Goal: Consume media (video, audio): Consume media (video, audio)

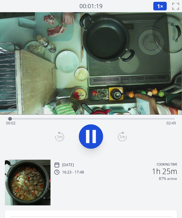
click at [158, 7] on span "1" at bounding box center [158, 5] width 3 height 7
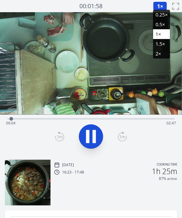
click at [157, 40] on li "1.5×" at bounding box center [161, 44] width 17 height 10
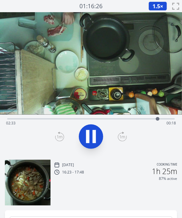
click at [87, 136] on icon at bounding box center [87, 136] width 3 height 13
drag, startPoint x: 158, startPoint y: 120, endPoint x: 129, endPoint y: 120, distance: 28.9
click at [129, 120] on div at bounding box center [129, 119] width 4 height 4
click at [89, 134] on icon at bounding box center [91, 136] width 10 height 13
drag, startPoint x: 145, startPoint y: 118, endPoint x: 129, endPoint y: 118, distance: 16.1
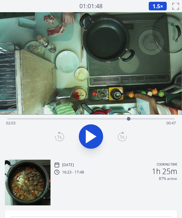
click at [129, 118] on div at bounding box center [129, 119] width 4 height 4
click at [96, 134] on icon at bounding box center [90, 136] width 17 height 17
drag, startPoint x: 128, startPoint y: 117, endPoint x: 125, endPoint y: 117, distance: 3.3
click at [125, 117] on div at bounding box center [124, 118] width 9 height 9
click at [126, 118] on div at bounding box center [125, 119] width 4 height 4
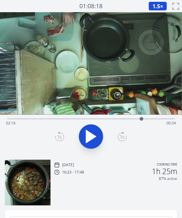
drag, startPoint x: 125, startPoint y: 118, endPoint x: 141, endPoint y: 120, distance: 15.9
click at [141, 120] on div at bounding box center [142, 119] width 4 height 4
drag, startPoint x: 140, startPoint y: 119, endPoint x: 133, endPoint y: 120, distance: 7.0
click at [133, 120] on div at bounding box center [133, 119] width 4 height 4
drag, startPoint x: 133, startPoint y: 120, endPoint x: 112, endPoint y: 117, distance: 20.9
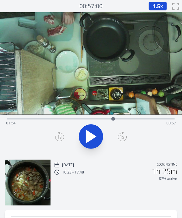
click at [112, 117] on div at bounding box center [113, 119] width 4 height 4
drag, startPoint x: 112, startPoint y: 117, endPoint x: 99, endPoint y: 117, distance: 13.4
click at [99, 117] on div at bounding box center [99, 119] width 4 height 4
drag, startPoint x: 99, startPoint y: 117, endPoint x: 107, endPoint y: 117, distance: 8.2
click at [107, 117] on div at bounding box center [107, 119] width 4 height 4
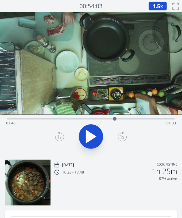
drag, startPoint x: 107, startPoint y: 117, endPoint x: 115, endPoint y: 118, distance: 7.6
click at [115, 118] on div at bounding box center [115, 119] width 4 height 4
drag, startPoint x: 115, startPoint y: 118, endPoint x: 124, endPoint y: 117, distance: 9.5
click at [124, 117] on div at bounding box center [124, 119] width 4 height 4
drag, startPoint x: 124, startPoint y: 117, endPoint x: 130, endPoint y: 117, distance: 5.8
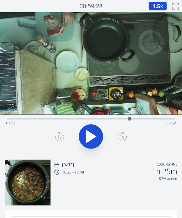
click at [130, 117] on div at bounding box center [130, 119] width 4 height 4
click at [135, 116] on div at bounding box center [135, 118] width 9 height 9
click at [93, 134] on icon at bounding box center [91, 136] width 10 height 13
click at [93, 134] on icon at bounding box center [93, 136] width 3 height 13
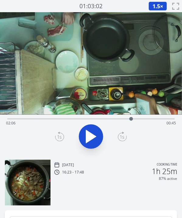
drag, startPoint x: 141, startPoint y: 117, endPoint x: 131, endPoint y: 119, distance: 9.6
click at [131, 119] on div at bounding box center [131, 118] width 9 height 9
click at [89, 139] on icon at bounding box center [91, 136] width 10 height 13
click at [89, 139] on icon at bounding box center [87, 136] width 3 height 13
click at [89, 139] on icon at bounding box center [91, 136] width 10 height 13
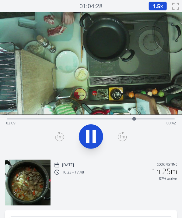
click at [89, 139] on icon at bounding box center [87, 136] width 3 height 13
drag, startPoint x: 134, startPoint y: 117, endPoint x: 129, endPoint y: 118, distance: 4.6
click at [129, 118] on div at bounding box center [129, 119] width 4 height 4
drag, startPoint x: 129, startPoint y: 118, endPoint x: 47, endPoint y: 104, distance: 83.0
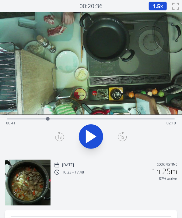
click at [47, 104] on div "Time elapsed: 00:41 Time remaining: 02:10" at bounding box center [91, 83] width 182 height 142
click at [90, 119] on div "Time elapsed: 01:00 Time remaining: 01:51" at bounding box center [91, 123] width 170 height 10
click at [112, 117] on div "Time elapsed: 01:25 Time remaining: 01:25" at bounding box center [90, 117] width 167 height 7
click at [131, 126] on div "Time elapsed: 02:31 Time remaining: 00:19" at bounding box center [91, 123] width 170 height 10
click at [133, 117] on div at bounding box center [132, 118] width 9 height 9
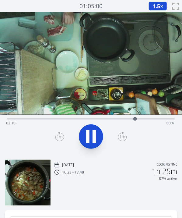
click at [123, 119] on div "Time elapsed: 02:10 Time remaining: 00:41" at bounding box center [91, 123] width 170 height 10
drag, startPoint x: 123, startPoint y: 119, endPoint x: 115, endPoint y: 120, distance: 8.0
click at [115, 120] on div "Time elapsed: 02:05 Time remaining: 00:45" at bounding box center [91, 123] width 170 height 10
drag, startPoint x: 115, startPoint y: 120, endPoint x: 107, endPoint y: 120, distance: 8.5
click at [107, 120] on div at bounding box center [108, 119] width 4 height 4
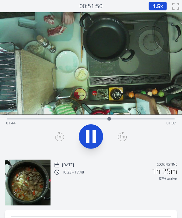
click at [93, 140] on icon at bounding box center [93, 136] width 3 height 13
click at [107, 119] on div at bounding box center [107, 119] width 4 height 4
drag, startPoint x: 107, startPoint y: 119, endPoint x: 103, endPoint y: 119, distance: 4.3
click at [103, 119] on div at bounding box center [103, 119] width 4 height 4
click at [93, 134] on icon at bounding box center [91, 136] width 10 height 13
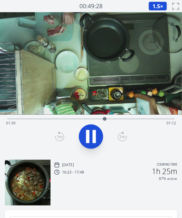
click at [93, 134] on icon at bounding box center [93, 136] width 3 height 13
click at [93, 134] on icon at bounding box center [91, 136] width 10 height 13
click at [93, 134] on icon at bounding box center [93, 136] width 3 height 13
drag, startPoint x: 107, startPoint y: 117, endPoint x: 118, endPoint y: 117, distance: 11.0
click at [118, 117] on div at bounding box center [118, 119] width 4 height 4
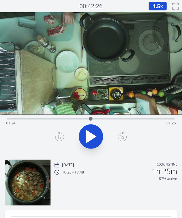
drag, startPoint x: 119, startPoint y: 116, endPoint x: 90, endPoint y: 116, distance: 28.9
click at [90, 116] on div at bounding box center [90, 118] width 9 height 9
drag, startPoint x: 90, startPoint y: 116, endPoint x: 109, endPoint y: 122, distance: 19.1
click at [109, 122] on div at bounding box center [108, 118] width 9 height 9
drag, startPoint x: 109, startPoint y: 119, endPoint x: 148, endPoint y: 117, distance: 39.0
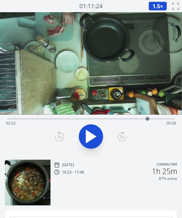
click at [148, 117] on div at bounding box center [148, 119] width 4 height 4
click at [146, 117] on div at bounding box center [146, 119] width 4 height 4
drag, startPoint x: 146, startPoint y: 117, endPoint x: 117, endPoint y: 116, distance: 28.9
click at [117, 116] on div at bounding box center [116, 118] width 9 height 9
click at [85, 133] on icon at bounding box center [90, 136] width 17 height 17
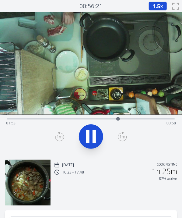
click at [85, 133] on icon at bounding box center [90, 136] width 17 height 17
drag, startPoint x: 117, startPoint y: 117, endPoint x: 103, endPoint y: 123, distance: 14.9
click at [103, 123] on div at bounding box center [103, 118] width 9 height 9
click at [104, 118] on div at bounding box center [104, 119] width 4 height 4
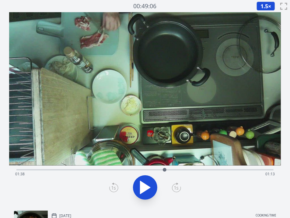
click at [149, 185] on icon at bounding box center [145, 187] width 17 height 17
click at [127, 92] on video at bounding box center [145, 88] width 272 height 153
drag, startPoint x: 273, startPoint y: 169, endPoint x: 193, endPoint y: 164, distance: 80.5
click at [182, 164] on div "Time elapsed: 01:55 Time remaining: 00:55" at bounding box center [145, 108] width 272 height 193
click at [145, 180] on icon at bounding box center [145, 187] width 17 height 17
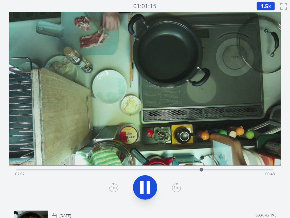
click at [145, 179] on icon at bounding box center [145, 187] width 17 height 17
drag, startPoint x: 215, startPoint y: 168, endPoint x: 222, endPoint y: 169, distance: 6.8
click at [182, 169] on div at bounding box center [222, 169] width 9 height 9
click at [144, 185] on icon at bounding box center [145, 187] width 17 height 17
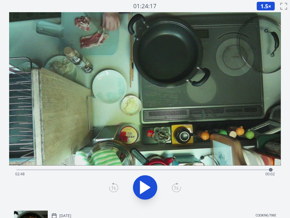
drag, startPoint x: 227, startPoint y: 169, endPoint x: 271, endPoint y: 168, distance: 43.8
click at [182, 168] on div at bounding box center [270, 169] width 9 height 9
click at [137, 111] on video at bounding box center [145, 88] width 272 height 153
click at [107, 105] on video at bounding box center [145, 88] width 272 height 153
click at [182, 169] on div at bounding box center [269, 170] width 4 height 4
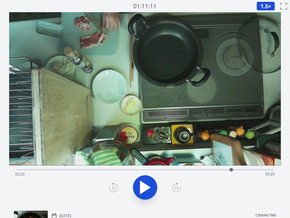
drag, startPoint x: 269, startPoint y: 169, endPoint x: 231, endPoint y: 171, distance: 38.1
click at [182, 171] on div at bounding box center [231, 170] width 4 height 4
drag, startPoint x: 231, startPoint y: 171, endPoint x: 237, endPoint y: 170, distance: 6.1
click at [182, 170] on div at bounding box center [235, 170] width 4 height 4
click at [94, 73] on video at bounding box center [145, 88] width 272 height 153
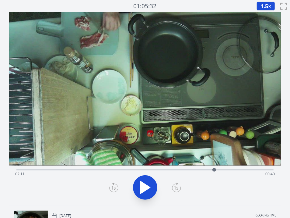
drag, startPoint x: 240, startPoint y: 171, endPoint x: 214, endPoint y: 171, distance: 25.6
click at [182, 171] on div at bounding box center [214, 169] width 9 height 9
drag, startPoint x: 214, startPoint y: 171, endPoint x: 199, endPoint y: 168, distance: 15.3
click at [182, 168] on div at bounding box center [199, 169] width 9 height 9
click at [182, 168] on div at bounding box center [201, 170] width 4 height 4
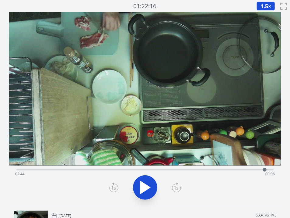
drag, startPoint x: 201, startPoint y: 168, endPoint x: 265, endPoint y: 167, distance: 63.9
click at [182, 167] on div at bounding box center [264, 169] width 9 height 9
click at [126, 79] on video at bounding box center [145, 88] width 272 height 153
drag, startPoint x: 264, startPoint y: 168, endPoint x: 163, endPoint y: 167, distance: 101.3
click at [163, 167] on div at bounding box center [162, 169] width 9 height 9
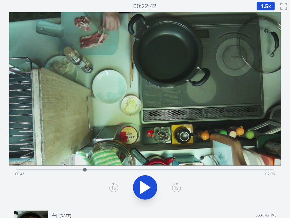
drag, startPoint x: 164, startPoint y: 169, endPoint x: 85, endPoint y: 168, distance: 78.8
click at [85, 168] on div at bounding box center [85, 170] width 4 height 4
drag, startPoint x: 88, startPoint y: 169, endPoint x: 171, endPoint y: 171, distance: 83.1
click at [171, 171] on div at bounding box center [170, 169] width 9 height 9
drag, startPoint x: 173, startPoint y: 170, endPoint x: 224, endPoint y: 177, distance: 50.6
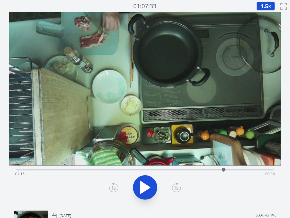
click at [182, 170] on div "Time elapsed: 02:15 Time remaining: 00:36" at bounding box center [144, 169] width 257 height 1
drag, startPoint x: 225, startPoint y: 169, endPoint x: 78, endPoint y: 166, distance: 147.0
click at [78, 166] on div at bounding box center [78, 169] width 9 height 9
click at [110, 110] on video at bounding box center [145, 88] width 272 height 153
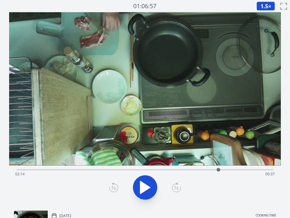
drag, startPoint x: 78, startPoint y: 170, endPoint x: 218, endPoint y: 168, distance: 140.3
click at [182, 168] on div at bounding box center [219, 170] width 4 height 4
drag, startPoint x: 218, startPoint y: 168, endPoint x: 258, endPoint y: 168, distance: 39.9
click at [182, 168] on div at bounding box center [258, 170] width 4 height 4
click at [135, 72] on video at bounding box center [145, 88] width 272 height 153
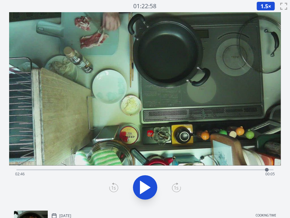
drag, startPoint x: 258, startPoint y: 169, endPoint x: 267, endPoint y: 169, distance: 8.6
click at [182, 169] on div at bounding box center [267, 170] width 4 height 4
click at [182, 171] on div at bounding box center [269, 170] width 4 height 4
click at [182, 170] on div at bounding box center [271, 170] width 4 height 4
drag, startPoint x: 272, startPoint y: 170, endPoint x: 267, endPoint y: 170, distance: 4.6
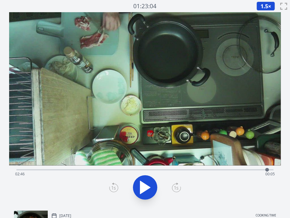
click at [182, 170] on div at bounding box center [267, 170] width 4 height 4
click at [182, 169] on div at bounding box center [267, 170] width 4 height 4
drag, startPoint x: 267, startPoint y: 169, endPoint x: 262, endPoint y: 169, distance: 5.8
click at [182, 169] on div at bounding box center [262, 170] width 4 height 4
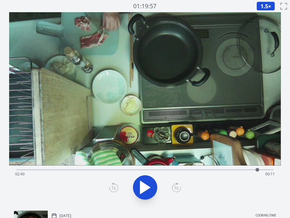
drag, startPoint x: 262, startPoint y: 169, endPoint x: 257, endPoint y: 170, distance: 4.9
click at [182, 170] on div at bounding box center [258, 170] width 4 height 4
drag, startPoint x: 257, startPoint y: 170, endPoint x: 262, endPoint y: 169, distance: 4.9
click at [182, 169] on div at bounding box center [262, 170] width 4 height 4
drag, startPoint x: 262, startPoint y: 169, endPoint x: 266, endPoint y: 170, distance: 4.0
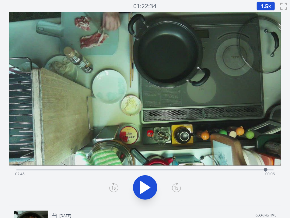
click at [182, 170] on div at bounding box center [266, 170] width 4 height 4
click at [182, 170] on div at bounding box center [268, 170] width 4 height 4
click at [182, 170] on div at bounding box center [269, 170] width 4 height 4
click at [122, 119] on video at bounding box center [145, 88] width 272 height 153
drag, startPoint x: 267, startPoint y: 169, endPoint x: 159, endPoint y: 169, distance: 108.0
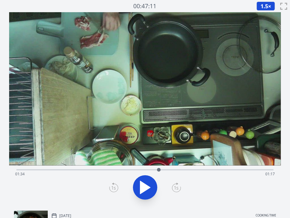
click at [159, 169] on div at bounding box center [159, 170] width 4 height 4
drag, startPoint x: 166, startPoint y: 169, endPoint x: 172, endPoint y: 169, distance: 6.1
click at [172, 169] on div "Time elapsed: 01:34 Time remaining: 01:17" at bounding box center [145, 174] width 260 height 10
drag, startPoint x: 172, startPoint y: 169, endPoint x: 242, endPoint y: 169, distance: 70.6
click at [182, 169] on div at bounding box center [243, 170] width 4 height 4
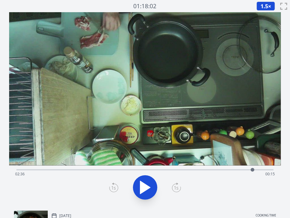
drag, startPoint x: 242, startPoint y: 169, endPoint x: 253, endPoint y: 170, distance: 10.4
click at [182, 170] on div at bounding box center [253, 170] width 4 height 4
click at [182, 169] on div at bounding box center [258, 169] width 9 height 9
drag, startPoint x: 259, startPoint y: 169, endPoint x: 264, endPoint y: 169, distance: 5.2
click at [182, 169] on div at bounding box center [264, 170] width 4 height 4
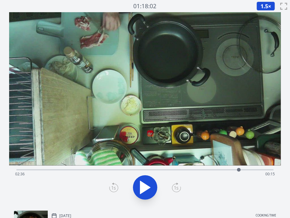
drag, startPoint x: 264, startPoint y: 169, endPoint x: 239, endPoint y: 172, distance: 25.1
click at [182, 172] on div at bounding box center [238, 169] width 9 height 9
drag, startPoint x: 238, startPoint y: 171, endPoint x: 251, endPoint y: 171, distance: 12.5
click at [182, 171] on div at bounding box center [250, 169] width 9 height 9
drag, startPoint x: 251, startPoint y: 171, endPoint x: 263, endPoint y: 170, distance: 12.5
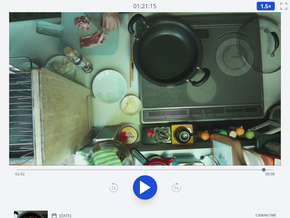
click at [182, 170] on div at bounding box center [263, 169] width 9 height 9
drag, startPoint x: 263, startPoint y: 168, endPoint x: 180, endPoint y: 168, distance: 83.1
click at [180, 168] on div at bounding box center [181, 170] width 4 height 4
drag, startPoint x: 180, startPoint y: 168, endPoint x: 165, endPoint y: 166, distance: 15.6
click at [165, 166] on div at bounding box center [164, 169] width 9 height 9
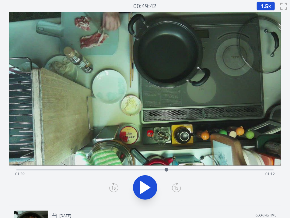
drag, startPoint x: 165, startPoint y: 166, endPoint x: 166, endPoint y: 169, distance: 3.1
click at [166, 169] on div at bounding box center [166, 169] width 9 height 9
drag, startPoint x: 166, startPoint y: 169, endPoint x: 175, endPoint y: 169, distance: 8.2
click at [172, 169] on div at bounding box center [171, 170] width 4 height 4
drag, startPoint x: 175, startPoint y: 169, endPoint x: 178, endPoint y: 169, distance: 3.3
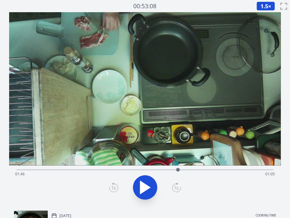
click at [178, 169] on div at bounding box center [178, 170] width 4 height 4
drag, startPoint x: 178, startPoint y: 169, endPoint x: 183, endPoint y: 169, distance: 5.5
click at [182, 169] on div at bounding box center [183, 170] width 4 height 4
drag, startPoint x: 183, startPoint y: 169, endPoint x: 163, endPoint y: 168, distance: 20.1
click at [163, 168] on div at bounding box center [164, 170] width 4 height 4
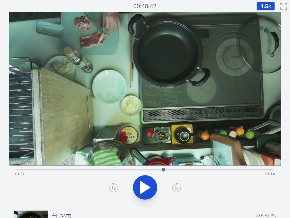
click at [118, 174] on div "Time elapsed: 01:37 Time remaining: 01:14" at bounding box center [145, 174] width 260 height 10
click at [117, 171] on div at bounding box center [118, 169] width 9 height 9
click at [115, 170] on div at bounding box center [114, 169] width 9 height 9
drag, startPoint x: 115, startPoint y: 170, endPoint x: 131, endPoint y: 169, distance: 15.9
click at [131, 169] on div at bounding box center [131, 170] width 4 height 4
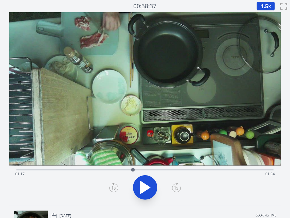
click at [133, 169] on div at bounding box center [133, 170] width 4 height 4
drag, startPoint x: 133, startPoint y: 169, endPoint x: 145, endPoint y: 169, distance: 12.2
click at [145, 169] on div at bounding box center [145, 170] width 4 height 4
drag, startPoint x: 145, startPoint y: 169, endPoint x: 148, endPoint y: 169, distance: 3.3
click at [148, 169] on div at bounding box center [149, 170] width 4 height 4
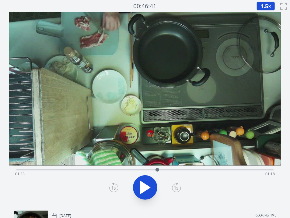
drag, startPoint x: 147, startPoint y: 168, endPoint x: 157, endPoint y: 169, distance: 10.4
click at [157, 169] on div at bounding box center [157, 170] width 4 height 4
drag, startPoint x: 160, startPoint y: 169, endPoint x: 228, endPoint y: 166, distance: 67.9
click at [182, 166] on div at bounding box center [227, 169] width 9 height 9
drag, startPoint x: 230, startPoint y: 168, endPoint x: 235, endPoint y: 169, distance: 5.6
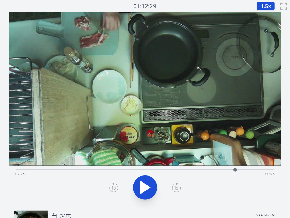
click at [182, 169] on div at bounding box center [235, 169] width 9 height 9
drag, startPoint x: 235, startPoint y: 169, endPoint x: 229, endPoint y: 171, distance: 6.2
click at [182, 171] on div at bounding box center [229, 170] width 4 height 4
drag, startPoint x: 235, startPoint y: 168, endPoint x: 245, endPoint y: 169, distance: 9.8
click at [182, 169] on div "Time elapsed: 02:21 Time remaining: 00:30" at bounding box center [145, 174] width 260 height 10
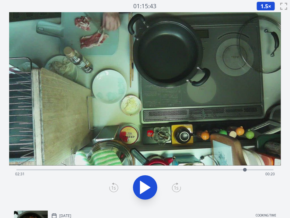
click at [182, 169] on div at bounding box center [245, 170] width 4 height 4
drag, startPoint x: 245, startPoint y: 169, endPoint x: 266, endPoint y: 168, distance: 21.3
click at [182, 168] on div at bounding box center [266, 170] width 4 height 4
click at [30, 168] on div "Time elapsed: 02:45 Time remaining: 00:05" at bounding box center [144, 168] width 257 height 7
drag, startPoint x: 30, startPoint y: 168, endPoint x: 75, endPoint y: 167, distance: 44.1
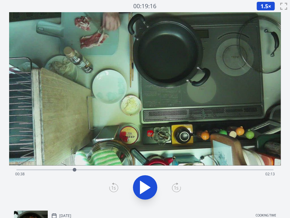
click at [75, 168] on div at bounding box center [75, 170] width 4 height 4
click at [77, 168] on div at bounding box center [77, 170] width 4 height 4
drag, startPoint x: 77, startPoint y: 168, endPoint x: 81, endPoint y: 167, distance: 4.0
click at [81, 168] on div at bounding box center [80, 170] width 4 height 4
click at [82, 166] on div at bounding box center [83, 169] width 9 height 9
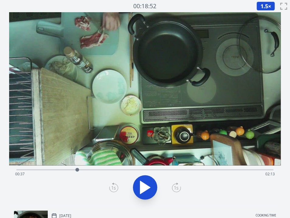
drag, startPoint x: 82, startPoint y: 166, endPoint x: 77, endPoint y: 167, distance: 4.9
click at [77, 167] on div at bounding box center [77, 169] width 9 height 9
drag, startPoint x: 74, startPoint y: 170, endPoint x: 85, endPoint y: 166, distance: 12.0
click at [85, 166] on div at bounding box center [85, 169] width 9 height 9
drag, startPoint x: 84, startPoint y: 171, endPoint x: 70, endPoint y: 170, distance: 14.0
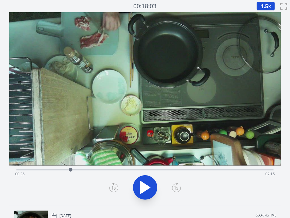
click at [70, 170] on div at bounding box center [70, 169] width 9 height 9
drag, startPoint x: 70, startPoint y: 170, endPoint x: 191, endPoint y: 142, distance: 123.7
click at [76, 170] on div "Time elapsed: 00:36 Time remaining: 02:15" at bounding box center [144, 169] width 257 height 1
click at [120, 135] on video at bounding box center [145, 88] width 272 height 153
drag, startPoint x: 76, startPoint y: 169, endPoint x: 148, endPoint y: 167, distance: 71.8
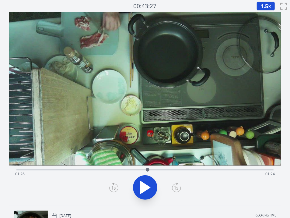
click at [148, 167] on div at bounding box center [147, 169] width 9 height 9
click at [143, 169] on div at bounding box center [147, 169] width 9 height 9
drag, startPoint x: 143, startPoint y: 169, endPoint x: 140, endPoint y: 169, distance: 3.1
click at [140, 169] on div at bounding box center [140, 170] width 4 height 4
drag, startPoint x: 140, startPoint y: 169, endPoint x: 136, endPoint y: 169, distance: 4.0
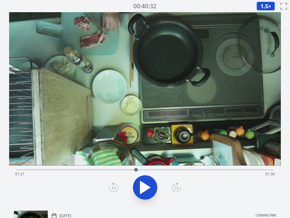
click at [136, 169] on div at bounding box center [136, 170] width 4 height 4
click at [135, 169] on div at bounding box center [135, 170] width 4 height 4
click at [124, 78] on video at bounding box center [145, 88] width 272 height 153
drag, startPoint x: 135, startPoint y: 169, endPoint x: 127, endPoint y: 169, distance: 8.2
click at [127, 169] on div at bounding box center [127, 170] width 4 height 4
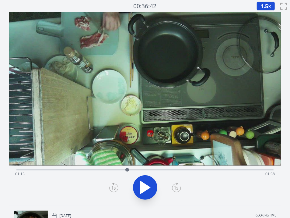
click at [140, 132] on video at bounding box center [145, 88] width 272 height 153
click at [133, 99] on video at bounding box center [145, 88] width 272 height 153
drag, startPoint x: 131, startPoint y: 168, endPoint x: 180, endPoint y: 175, distance: 48.8
click at [180, 170] on div "Time elapsed: 01:45 Time remaining: 01:06" at bounding box center [144, 169] width 257 height 1
click at [92, 111] on video at bounding box center [145, 88] width 272 height 153
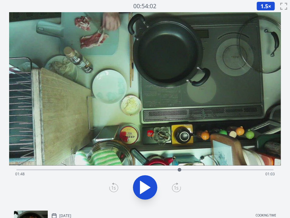
click at [141, 116] on video at bounding box center [145, 88] width 272 height 153
drag, startPoint x: 180, startPoint y: 168, endPoint x: 246, endPoint y: 172, distance: 67.0
click at [182, 172] on div at bounding box center [247, 169] width 9 height 9
drag, startPoint x: 246, startPoint y: 172, endPoint x: 228, endPoint y: 173, distance: 18.9
click at [182, 173] on div at bounding box center [226, 169] width 9 height 9
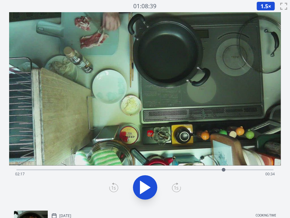
drag, startPoint x: 228, startPoint y: 173, endPoint x: 224, endPoint y: 173, distance: 4.0
click at [182, 173] on div at bounding box center [223, 169] width 9 height 9
drag, startPoint x: 224, startPoint y: 173, endPoint x: 233, endPoint y: 173, distance: 9.4
click at [182, 173] on div at bounding box center [232, 169] width 9 height 9
click at [182, 170] on div "Time elapsed: 02:23 Time remaining: 00:27" at bounding box center [145, 174] width 260 height 10
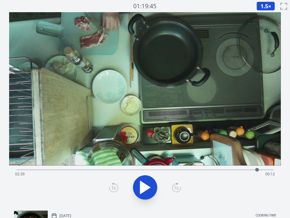
drag, startPoint x: 249, startPoint y: 170, endPoint x: 257, endPoint y: 170, distance: 7.6
click at [182, 170] on div at bounding box center [257, 170] width 4 height 4
drag, startPoint x: 257, startPoint y: 170, endPoint x: 261, endPoint y: 171, distance: 4.0
click at [182, 171] on div at bounding box center [262, 170] width 4 height 4
drag, startPoint x: 261, startPoint y: 171, endPoint x: 249, endPoint y: 171, distance: 11.6
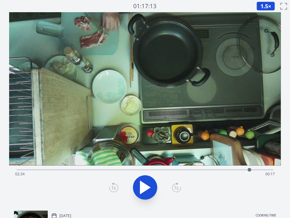
click at [182, 171] on div at bounding box center [250, 170] width 4 height 4
drag, startPoint x: 249, startPoint y: 171, endPoint x: 260, endPoint y: 169, distance: 10.8
click at [182, 169] on div at bounding box center [260, 170] width 4 height 4
drag, startPoint x: 260, startPoint y: 169, endPoint x: 264, endPoint y: 170, distance: 4.4
click at [182, 170] on div at bounding box center [265, 170] width 4 height 4
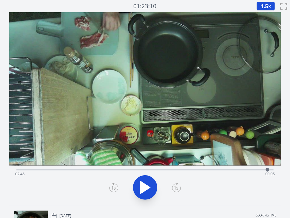
click at [182, 170] on div at bounding box center [268, 170] width 4 height 4
click at [182, 170] on div at bounding box center [270, 170] width 4 height 4
drag, startPoint x: 270, startPoint y: 170, endPoint x: 145, endPoint y: 166, distance: 124.5
click at [145, 166] on div at bounding box center [144, 169] width 9 height 9
drag, startPoint x: 145, startPoint y: 166, endPoint x: 225, endPoint y: 177, distance: 80.8
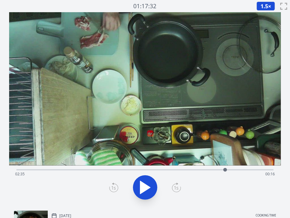
click at [182, 170] on div "Time elapsed: 02:35 Time remaining: 00:16" at bounding box center [144, 169] width 257 height 1
click at [132, 169] on div "Time elapsed: 02:18 Time remaining: 00:33" at bounding box center [145, 174] width 260 height 10
drag, startPoint x: 132, startPoint y: 169, endPoint x: 226, endPoint y: 169, distance: 94.6
click at [182, 169] on div at bounding box center [227, 170] width 4 height 4
drag, startPoint x: 226, startPoint y: 169, endPoint x: 235, endPoint y: 169, distance: 8.8
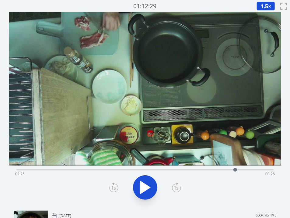
click at [182, 169] on div at bounding box center [235, 170] width 4 height 4
click at [127, 132] on video at bounding box center [145, 88] width 272 height 153
drag, startPoint x: 237, startPoint y: 170, endPoint x: 249, endPoint y: 169, distance: 12.8
click at [182, 169] on div at bounding box center [250, 170] width 4 height 4
drag, startPoint x: 249, startPoint y: 169, endPoint x: 257, endPoint y: 169, distance: 7.9
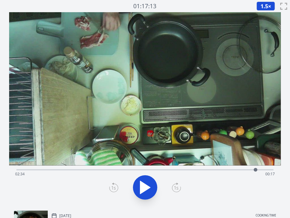
click at [182, 169] on div at bounding box center [256, 170] width 4 height 4
click at [145, 131] on video at bounding box center [145, 88] width 272 height 153
drag, startPoint x: 258, startPoint y: 169, endPoint x: 162, endPoint y: 169, distance: 95.5
click at [162, 169] on div at bounding box center [162, 170] width 4 height 4
click at [137, 125] on video at bounding box center [145, 88] width 272 height 153
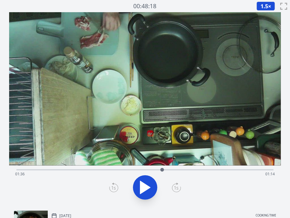
click at [138, 125] on video at bounding box center [145, 88] width 272 height 153
click at [129, 112] on video at bounding box center [145, 88] width 272 height 153
click at [134, 96] on video at bounding box center [145, 88] width 272 height 153
drag, startPoint x: 166, startPoint y: 169, endPoint x: 244, endPoint y: 170, distance: 78.8
click at [182, 170] on div at bounding box center [244, 169] width 9 height 9
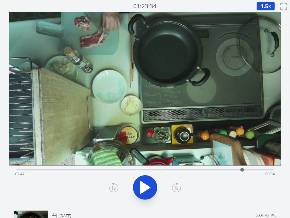
drag, startPoint x: 244, startPoint y: 170, endPoint x: 226, endPoint y: 170, distance: 18.3
click at [182, 170] on div at bounding box center [242, 170] width 4 height 4
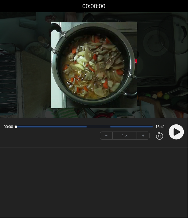
click at [141, 162] on body "Discard Recording? You will not be able to recover this once discarded. Cancel …" at bounding box center [94, 109] width 188 height 218
click at [176, 129] on circle at bounding box center [176, 131] width 15 height 15
click at [0, 0] on circle at bounding box center [0, 0] width 0 height 0
click at [115, 154] on div "Permission to record audio We need to use the microphone to record your voiceov…" at bounding box center [94, 84] width 188 height 144
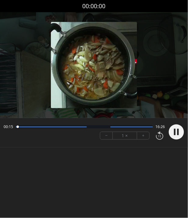
click at [144, 163] on body "Discard Recording? You will not be able to recover this once discarded. Cancel …" at bounding box center [94, 109] width 188 height 218
click at [175, 128] on circle at bounding box center [176, 131] width 15 height 15
click at [110, 138] on button "−" at bounding box center [106, 135] width 12 height 7
click at [137, 135] on button "+" at bounding box center [143, 135] width 12 height 7
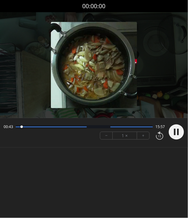
click at [143, 135] on button "+" at bounding box center [143, 135] width 12 height 7
click at [145, 136] on button "+" at bounding box center [143, 135] width 12 height 7
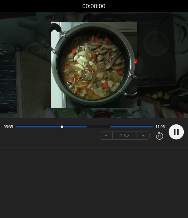
click at [139, 136] on button "+" at bounding box center [143, 135] width 12 height 7
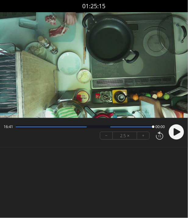
click at [117, 121] on div "00:00 16:41 00:00 − 2.5 × + Hmm. There was an issue saving, try again. ********…" at bounding box center [94, 133] width 188 height 30
drag, startPoint x: 152, startPoint y: 127, endPoint x: 131, endPoint y: 127, distance: 21.3
click at [131, 127] on div at bounding box center [131, 126] width 2 height 2
drag, startPoint x: 131, startPoint y: 127, endPoint x: 110, endPoint y: 126, distance: 20.7
click at [114, 126] on div at bounding box center [115, 126] width 2 height 2
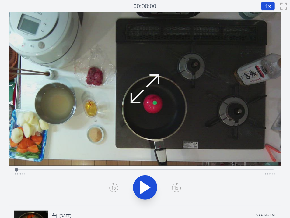
click at [147, 180] on icon at bounding box center [145, 187] width 17 height 17
drag, startPoint x: 147, startPoint y: 180, endPoint x: 198, endPoint y: 179, distance: 50.8
click at [198, 179] on div at bounding box center [145, 187] width 265 height 29
click at [267, 2] on span "1" at bounding box center [266, 5] width 3 height 7
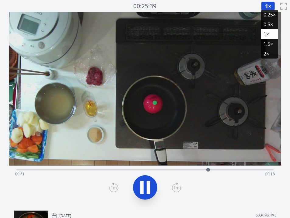
click at [267, 43] on li "1.5×" at bounding box center [269, 44] width 17 height 10
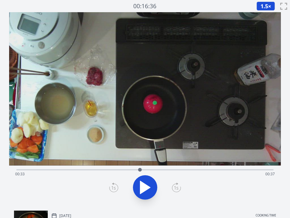
drag, startPoint x: 214, startPoint y: 168, endPoint x: 140, endPoint y: 170, distance: 74.0
click at [140, 170] on div at bounding box center [139, 169] width 9 height 9
click at [152, 183] on icon at bounding box center [145, 187] width 17 height 17
drag, startPoint x: 143, startPoint y: 166, endPoint x: 138, endPoint y: 167, distance: 4.7
click at [138, 167] on div at bounding box center [138, 169] width 9 height 9
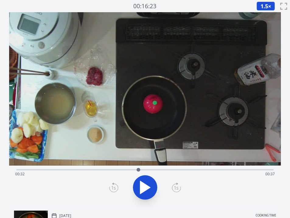
click at [150, 121] on video at bounding box center [145, 88] width 272 height 153
drag, startPoint x: 137, startPoint y: 170, endPoint x: 150, endPoint y: 169, distance: 12.8
click at [150, 169] on div at bounding box center [150, 170] width 4 height 4
click at [146, 183] on icon at bounding box center [145, 187] width 17 height 17
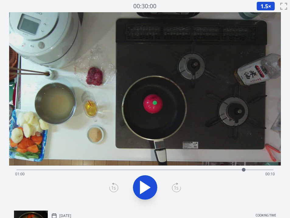
drag, startPoint x: 158, startPoint y: 167, endPoint x: 244, endPoint y: 171, distance: 86.2
click at [244, 171] on div at bounding box center [243, 169] width 9 height 9
click at [251, 168] on div "Time elapsed: 01:01 Time remaining: 00:09" at bounding box center [144, 168] width 257 height 7
click at [252, 168] on div at bounding box center [251, 170] width 4 height 4
drag, startPoint x: 252, startPoint y: 168, endPoint x: 262, endPoint y: 163, distance: 10.9
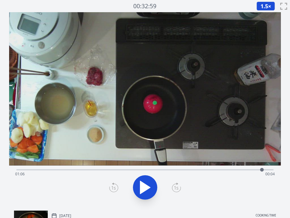
click at [262, 163] on div "Time elapsed: 01:06 Time remaining: 00:04" at bounding box center [145, 108] width 272 height 193
drag, startPoint x: 262, startPoint y: 171, endPoint x: 246, endPoint y: 170, distance: 16.2
click at [246, 170] on div at bounding box center [245, 169] width 9 height 9
drag, startPoint x: 248, startPoint y: 169, endPoint x: 255, endPoint y: 169, distance: 7.3
click at [255, 169] on div at bounding box center [254, 169] width 9 height 9
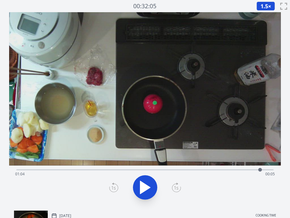
drag, startPoint x: 255, startPoint y: 169, endPoint x: 260, endPoint y: 169, distance: 4.9
click at [260, 169] on div at bounding box center [260, 170] width 4 height 4
drag, startPoint x: 260, startPoint y: 169, endPoint x: 124, endPoint y: 148, distance: 137.4
click at [124, 148] on div "Time elapsed: 00:30 Time remaining: 00:40" at bounding box center [145, 108] width 272 height 193
click at [128, 171] on div "Time elapsed: 01:03 Time remaining: 00:07" at bounding box center [145, 174] width 260 height 10
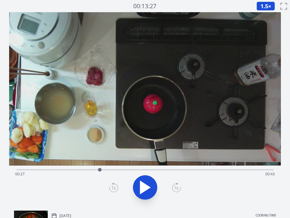
drag, startPoint x: 128, startPoint y: 171, endPoint x: 100, endPoint y: 170, distance: 28.6
click at [100, 170] on div at bounding box center [99, 169] width 9 height 9
drag, startPoint x: 100, startPoint y: 170, endPoint x: 81, endPoint y: 169, distance: 19.2
click at [81, 169] on div at bounding box center [80, 169] width 9 height 9
drag, startPoint x: 81, startPoint y: 169, endPoint x: 61, endPoint y: 168, distance: 20.1
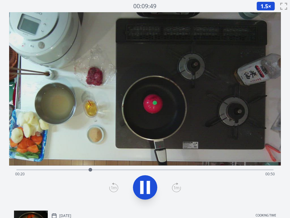
click at [61, 168] on div "Time elapsed: 00:20 Time remaining: 00:50" at bounding box center [144, 168] width 257 height 7
drag, startPoint x: 61, startPoint y: 168, endPoint x: 142, endPoint y: 188, distance: 83.7
click at [142, 188] on icon at bounding box center [141, 186] width 3 height 13
click at [142, 188] on icon at bounding box center [145, 187] width 10 height 13
click at [142, 188] on icon at bounding box center [141, 186] width 3 height 13
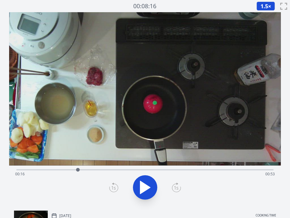
click at [142, 188] on icon at bounding box center [145, 187] width 10 height 13
click at [142, 188] on icon at bounding box center [141, 186] width 3 height 13
click at [142, 188] on icon at bounding box center [145, 187] width 10 height 13
click at [142, 188] on icon at bounding box center [141, 186] width 3 height 13
click at [264, 4] on span "1.5" at bounding box center [264, 5] width 8 height 7
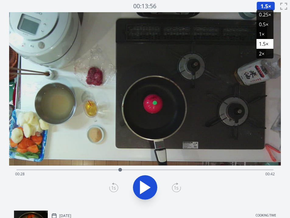
click at [263, 14] on li "0.25×" at bounding box center [264, 15] width 17 height 10
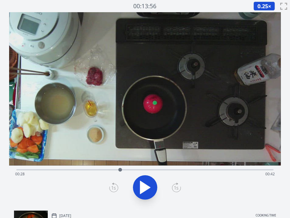
click at [263, 14] on video at bounding box center [145, 88] width 272 height 153
click at [147, 183] on icon at bounding box center [145, 187] width 17 height 17
click at [262, 5] on span "0.25" at bounding box center [262, 5] width 11 height 7
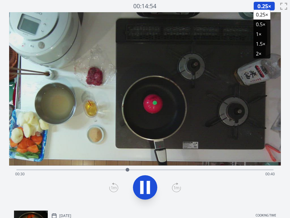
click at [259, 33] on li "1×" at bounding box center [261, 34] width 17 height 10
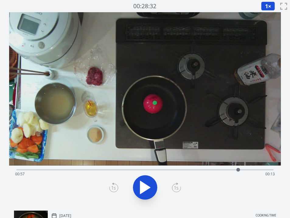
drag, startPoint x: 184, startPoint y: 168, endPoint x: 239, endPoint y: 169, distance: 55.1
click at [239, 169] on div at bounding box center [238, 170] width 4 height 4
drag, startPoint x: 239, startPoint y: 169, endPoint x: 267, endPoint y: 169, distance: 27.4
click at [267, 169] on div at bounding box center [266, 169] width 9 height 9
click at [155, 185] on button at bounding box center [145, 187] width 24 height 24
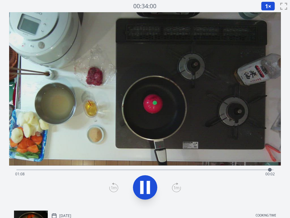
click at [0, 0] on button at bounding box center [0, 0] width 0 height 0
click at [180, 170] on div "Time elapsed: 01:09 Time remaining: 00:00" at bounding box center [145, 174] width 260 height 10
drag, startPoint x: 180, startPoint y: 170, endPoint x: 118, endPoint y: 169, distance: 61.8
click at [118, 169] on div at bounding box center [118, 170] width 4 height 4
drag, startPoint x: 118, startPoint y: 169, endPoint x: 253, endPoint y: 171, distance: 135.4
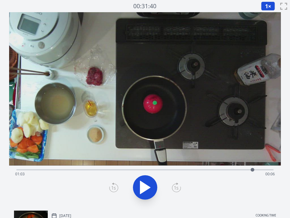
click at [253, 171] on div at bounding box center [253, 170] width 4 height 4
click at [141, 191] on icon at bounding box center [145, 187] width 10 height 13
click at [141, 191] on icon at bounding box center [141, 186] width 3 height 13
click at [141, 191] on icon at bounding box center [145, 187] width 10 height 13
click at [141, 191] on icon at bounding box center [141, 186] width 3 height 13
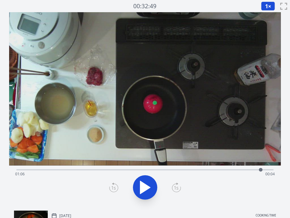
click at [141, 191] on icon at bounding box center [145, 187] width 10 height 13
click at [141, 191] on icon at bounding box center [141, 186] width 3 height 13
drag, startPoint x: 266, startPoint y: 168, endPoint x: 244, endPoint y: 171, distance: 22.1
click at [244, 171] on div at bounding box center [243, 169] width 9 height 9
click at [117, 96] on video at bounding box center [145, 88] width 272 height 153
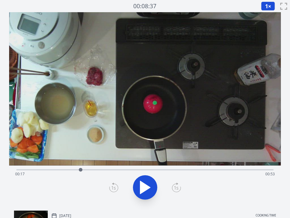
drag, startPoint x: 245, startPoint y: 169, endPoint x: 81, endPoint y: 167, distance: 164.0
click at [81, 167] on div at bounding box center [80, 169] width 9 height 9
click at [148, 182] on icon at bounding box center [145, 187] width 17 height 17
click at [148, 182] on icon at bounding box center [148, 186] width 3 height 13
click at [114, 170] on div at bounding box center [117, 169] width 9 height 9
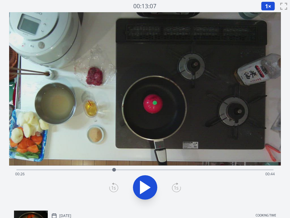
click at [140, 180] on icon at bounding box center [145, 187] width 17 height 17
click at [139, 180] on icon at bounding box center [145, 187] width 17 height 17
click at [270, 7] on button "1 ×" at bounding box center [268, 6] width 14 height 9
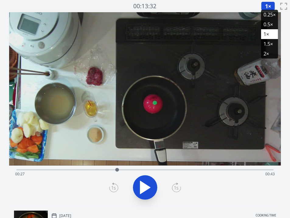
click at [268, 24] on li "0.5×" at bounding box center [269, 24] width 17 height 10
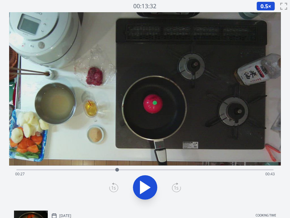
click at [144, 183] on icon at bounding box center [145, 187] width 10 height 13
click at [118, 167] on div "Time elapsed: 00:52 Time remaining: 00:18" at bounding box center [144, 168] width 257 height 7
drag, startPoint x: 125, startPoint y: 168, endPoint x: 112, endPoint y: 170, distance: 13.9
click at [112, 170] on div at bounding box center [112, 170] width 4 height 4
click at [113, 117] on video at bounding box center [145, 88] width 272 height 153
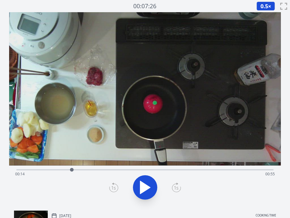
drag, startPoint x: 207, startPoint y: 169, endPoint x: 72, endPoint y: 167, distance: 134.8
click at [72, 167] on div at bounding box center [71, 169] width 9 height 9
click at [141, 193] on icon at bounding box center [141, 186] width 3 height 13
click at [141, 193] on icon at bounding box center [145, 187] width 17 height 17
click at [141, 193] on icon at bounding box center [141, 186] width 3 height 13
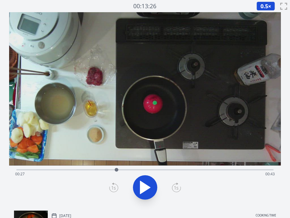
click at [141, 193] on icon at bounding box center [145, 187] width 17 height 17
drag, startPoint x: 141, startPoint y: 193, endPoint x: 146, endPoint y: 185, distance: 9.3
click at [146, 185] on icon at bounding box center [145, 187] width 17 height 17
click at [146, 185] on icon at bounding box center [145, 187] width 10 height 13
click at [146, 185] on icon at bounding box center [145, 187] width 17 height 17
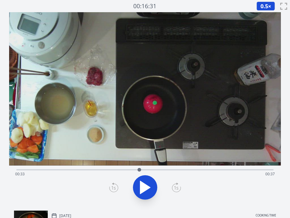
click at [146, 185] on icon at bounding box center [145, 187] width 10 height 13
drag, startPoint x: 141, startPoint y: 172, endPoint x: 129, endPoint y: 171, distance: 11.3
click at [129, 171] on div at bounding box center [133, 169] width 9 height 9
click at [127, 134] on video at bounding box center [145, 88] width 272 height 153
drag, startPoint x: 272, startPoint y: 169, endPoint x: 265, endPoint y: 169, distance: 6.7
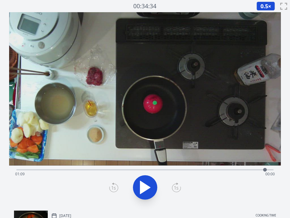
click at [265, 169] on div at bounding box center [265, 170] width 4 height 4
click at [264, 169] on div at bounding box center [264, 170] width 4 height 4
drag, startPoint x: 264, startPoint y: 169, endPoint x: 267, endPoint y: 169, distance: 3.4
click at [267, 169] on div at bounding box center [267, 170] width 4 height 4
click at [265, 169] on div at bounding box center [265, 170] width 4 height 4
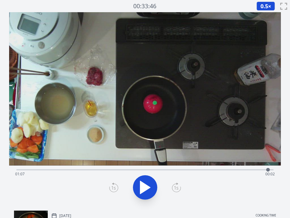
click at [268, 169] on div at bounding box center [268, 170] width 4 height 4
click at [266, 169] on div at bounding box center [266, 170] width 4 height 4
click at [131, 132] on video at bounding box center [145, 88] width 272 height 153
drag, startPoint x: 268, startPoint y: 169, endPoint x: 132, endPoint y: 146, distance: 137.7
click at [132, 146] on div "Time elapsed: 00:31 Time remaining: 00:39" at bounding box center [145, 108] width 272 height 193
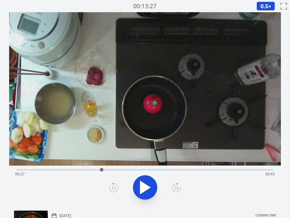
drag, startPoint x: 131, startPoint y: 170, endPoint x: 173, endPoint y: 169, distance: 42.3
click at [173, 169] on div "Time elapsed: 00:27 Time remaining: 00:43" at bounding box center [144, 169] width 257 height 1
click at [92, 168] on div "Time elapsed: 00:42 Time remaining: 00:28" at bounding box center [144, 168] width 257 height 7
drag, startPoint x: 92, startPoint y: 168, endPoint x: 155, endPoint y: 163, distance: 62.6
click at [155, 163] on div "Time elapsed: 00:32 Time remaining: 00:37" at bounding box center [145, 108] width 272 height 193
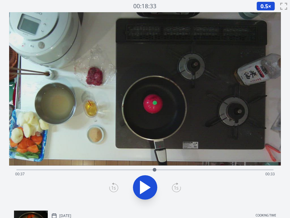
click at [109, 89] on video at bounding box center [145, 88] width 272 height 153
drag, startPoint x: 154, startPoint y: 169, endPoint x: 263, endPoint y: 169, distance: 109.8
click at [263, 169] on div at bounding box center [264, 170] width 4 height 4
drag, startPoint x: 263, startPoint y: 169, endPoint x: 257, endPoint y: 168, distance: 6.7
click at [257, 168] on div at bounding box center [257, 170] width 4 height 4
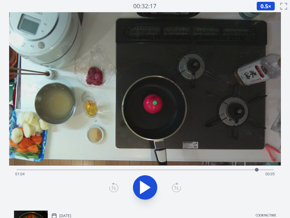
click at [135, 95] on video at bounding box center [145, 88] width 272 height 153
click at [37, 171] on div "Time elapsed: 01:04 Time remaining: 00:05" at bounding box center [145, 174] width 260 height 10
drag, startPoint x: 37, startPoint y: 171, endPoint x: 247, endPoint y: 174, distance: 210.0
click at [247, 174] on div at bounding box center [246, 169] width 9 height 9
drag, startPoint x: 246, startPoint y: 169, endPoint x: 226, endPoint y: 181, distance: 23.4
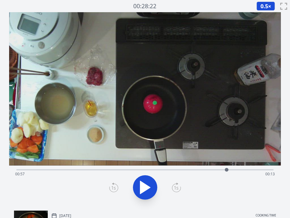
click at [226, 181] on div "Time elapsed: 00:57 Time remaining: 00:13" at bounding box center [145, 185] width 272 height 40
drag, startPoint x: 225, startPoint y: 168, endPoint x: 211, endPoint y: 173, distance: 14.6
click at [211, 173] on div at bounding box center [211, 169] width 9 height 9
drag, startPoint x: 211, startPoint y: 169, endPoint x: 248, endPoint y: 170, distance: 36.8
click at [248, 170] on div at bounding box center [248, 170] width 4 height 4
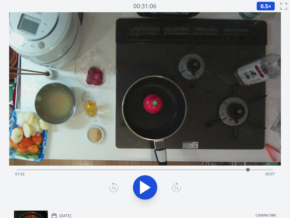
click at [145, 129] on video at bounding box center [145, 88] width 272 height 153
drag, startPoint x: 249, startPoint y: 168, endPoint x: 260, endPoint y: 168, distance: 10.3
click at [260, 168] on div at bounding box center [260, 170] width 4 height 4
click at [145, 141] on video at bounding box center [145, 88] width 272 height 153
drag, startPoint x: 261, startPoint y: 169, endPoint x: 269, endPoint y: 166, distance: 8.4
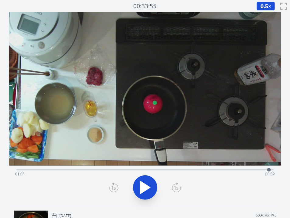
click at [269, 166] on div at bounding box center [268, 169] width 9 height 9
click at [106, 89] on video at bounding box center [145, 88] width 272 height 153
drag, startPoint x: 268, startPoint y: 169, endPoint x: 263, endPoint y: 171, distance: 5.9
click at [263, 171] on div at bounding box center [263, 170] width 4 height 4
drag, startPoint x: 263, startPoint y: 171, endPoint x: 268, endPoint y: 168, distance: 5.4
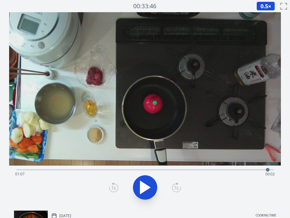
click at [268, 168] on div at bounding box center [268, 170] width 4 height 4
drag, startPoint x: 135, startPoint y: 168, endPoint x: 126, endPoint y: 170, distance: 9.4
click at [126, 170] on div "Time elapsed: 01:07 Time remaining: 00:02" at bounding box center [144, 168] width 257 height 7
drag, startPoint x: 126, startPoint y: 170, endPoint x: 141, endPoint y: 172, distance: 15.4
click at [141, 172] on div at bounding box center [140, 169] width 9 height 9
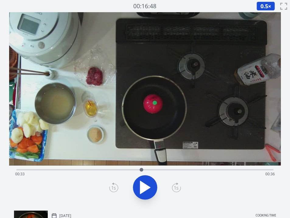
click at [116, 135] on video at bounding box center [145, 88] width 272 height 153
drag, startPoint x: 143, startPoint y: 168, endPoint x: 71, endPoint y: 167, distance: 71.2
click at [71, 167] on div at bounding box center [70, 169] width 9 height 9
drag, startPoint x: 71, startPoint y: 170, endPoint x: 155, endPoint y: 166, distance: 85.0
click at [155, 166] on div at bounding box center [155, 169] width 9 height 9
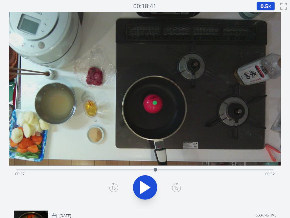
click at [106, 166] on div "Time elapsed: 00:37 Time remaining: 00:32" at bounding box center [144, 168] width 257 height 7
drag, startPoint x: 106, startPoint y: 170, endPoint x: 82, endPoint y: 164, distance: 24.6
click at [82, 164] on div "Time elapsed: 00:17 Time remaining: 00:53" at bounding box center [145, 108] width 272 height 193
drag, startPoint x: 82, startPoint y: 167, endPoint x: 78, endPoint y: 169, distance: 4.6
click at [78, 169] on div at bounding box center [77, 169] width 9 height 9
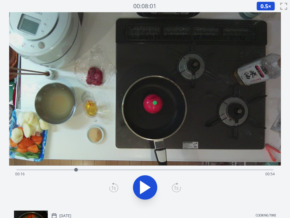
click at [76, 169] on div at bounding box center [76, 170] width 4 height 4
drag, startPoint x: 77, startPoint y: 169, endPoint x: 155, endPoint y: 170, distance: 78.5
click at [155, 170] on div at bounding box center [154, 170] width 4 height 4
click at [155, 169] on div at bounding box center [154, 169] width 9 height 9
click at [127, 90] on video at bounding box center [145, 88] width 272 height 153
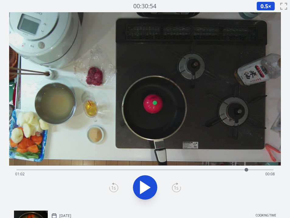
drag, startPoint x: 155, startPoint y: 169, endPoint x: 246, endPoint y: 172, distance: 91.0
click at [246, 172] on div at bounding box center [246, 169] width 9 height 9
drag, startPoint x: 251, startPoint y: 169, endPoint x: 256, endPoint y: 169, distance: 5.3
click at [256, 169] on div "Time elapsed: 01:02 Time remaining: 00:08" at bounding box center [145, 174] width 260 height 10
click at [256, 169] on div at bounding box center [256, 170] width 4 height 4
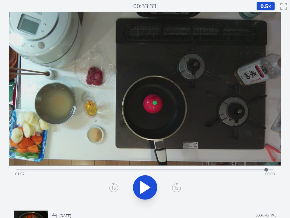
drag, startPoint x: 256, startPoint y: 169, endPoint x: 266, endPoint y: 169, distance: 10.1
click at [266, 169] on div at bounding box center [266, 170] width 4 height 4
click at [138, 83] on video at bounding box center [145, 88] width 272 height 153
drag, startPoint x: 268, startPoint y: 169, endPoint x: 167, endPoint y: 168, distance: 100.7
click at [167, 168] on div at bounding box center [167, 169] width 9 height 9
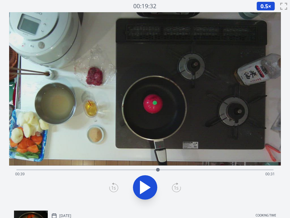
drag, startPoint x: 167, startPoint y: 168, endPoint x: 158, endPoint y: 169, distance: 9.8
click at [158, 169] on div at bounding box center [158, 170] width 4 height 4
drag, startPoint x: 158, startPoint y: 169, endPoint x: 143, endPoint y: 168, distance: 14.4
click at [143, 168] on div at bounding box center [144, 170] width 4 height 4
drag, startPoint x: 143, startPoint y: 168, endPoint x: 135, endPoint y: 171, distance: 8.7
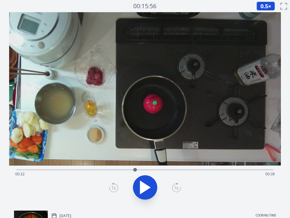
click at [135, 171] on div at bounding box center [135, 170] width 4 height 4
drag, startPoint x: 135, startPoint y: 171, endPoint x: 112, endPoint y: 171, distance: 23.4
click at [112, 171] on div at bounding box center [112, 170] width 4 height 4
click at [120, 103] on video at bounding box center [145, 88] width 272 height 153
click at [126, 169] on div "Time elapsed: 00:25 Time remaining: 00:44" at bounding box center [145, 174] width 260 height 10
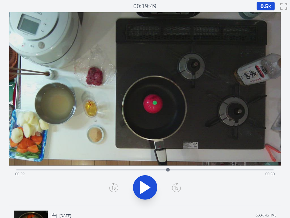
drag, startPoint x: 126, startPoint y: 169, endPoint x: 172, endPoint y: 169, distance: 46.3
click at [170, 169] on div at bounding box center [168, 170] width 4 height 4
drag, startPoint x: 172, startPoint y: 169, endPoint x: 181, endPoint y: 171, distance: 9.0
click at [181, 171] on div at bounding box center [178, 169] width 9 height 9
drag, startPoint x: 180, startPoint y: 169, endPoint x: 141, endPoint y: 166, distance: 39.1
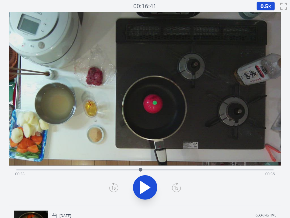
click at [141, 166] on div at bounding box center [140, 169] width 9 height 9
drag, startPoint x: 138, startPoint y: 170, endPoint x: 145, endPoint y: 167, distance: 7.1
click at [145, 167] on div at bounding box center [144, 169] width 9 height 9
drag, startPoint x: 145, startPoint y: 167, endPoint x: 181, endPoint y: 169, distance: 35.9
click at [180, 169] on div at bounding box center [179, 170] width 4 height 4
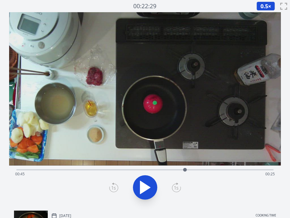
drag, startPoint x: 181, startPoint y: 169, endPoint x: 188, endPoint y: 169, distance: 7.4
click at [187, 169] on div at bounding box center [185, 170] width 4 height 4
drag, startPoint x: 195, startPoint y: 170, endPoint x: 199, endPoint y: 170, distance: 4.3
click at [199, 170] on div "Time elapsed: 00:46 Time remaining: 00:24" at bounding box center [145, 174] width 260 height 10
drag, startPoint x: 202, startPoint y: 170, endPoint x: 207, endPoint y: 170, distance: 5.2
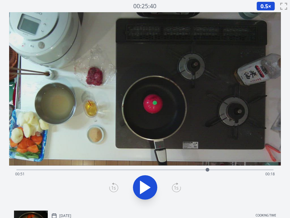
click at [207, 170] on div at bounding box center [207, 169] width 9 height 9
drag, startPoint x: 207, startPoint y: 170, endPoint x: 231, endPoint y: 166, distance: 24.1
click at [231, 166] on div at bounding box center [231, 169] width 9 height 9
drag, startPoint x: 231, startPoint y: 168, endPoint x: 258, endPoint y: 168, distance: 26.5
click at [258, 168] on div at bounding box center [257, 170] width 4 height 4
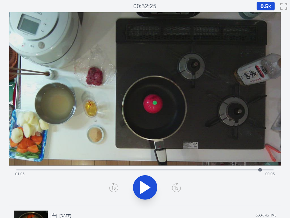
drag, startPoint x: 258, startPoint y: 168, endPoint x: 261, endPoint y: 168, distance: 3.7
click at [261, 168] on div at bounding box center [260, 170] width 4 height 4
drag, startPoint x: 261, startPoint y: 168, endPoint x: 178, endPoint y: 172, distance: 83.2
click at [181, 172] on div at bounding box center [185, 169] width 9 height 9
drag, startPoint x: 180, startPoint y: 169, endPoint x: 202, endPoint y: 167, distance: 22.6
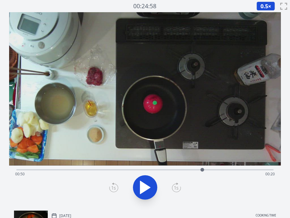
click at [202, 167] on div at bounding box center [202, 169] width 9 height 9
drag, startPoint x: 202, startPoint y: 167, endPoint x: 206, endPoint y: 169, distance: 4.5
click at [206, 169] on div at bounding box center [206, 169] width 9 height 9
drag, startPoint x: 206, startPoint y: 169, endPoint x: 210, endPoint y: 169, distance: 3.7
click at [210, 169] on div at bounding box center [210, 170] width 4 height 4
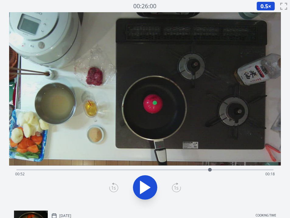
click at [134, 177] on div "Time elapsed: 00:52 Time remaining: 00:18" at bounding box center [145, 174] width 260 height 10
drag, startPoint x: 128, startPoint y: 172, endPoint x: 93, endPoint y: 169, distance: 34.7
click at [93, 169] on div "Time elapsed: 00:31 Time remaining: 00:38" at bounding box center [145, 174] width 260 height 10
drag, startPoint x: 93, startPoint y: 169, endPoint x: 25, endPoint y: 167, distance: 67.9
click at [25, 167] on div at bounding box center [25, 169] width 9 height 9
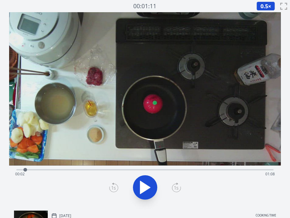
click at [141, 187] on icon at bounding box center [145, 187] width 10 height 13
click at [141, 187] on icon at bounding box center [141, 186] width 3 height 13
drag, startPoint x: 30, startPoint y: 169, endPoint x: 110, endPoint y: 165, distance: 79.2
click at [110, 165] on div at bounding box center [110, 169] width 9 height 9
drag, startPoint x: 104, startPoint y: 167, endPoint x: 115, endPoint y: 168, distance: 11.6
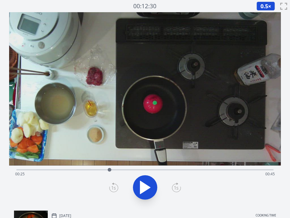
click at [115, 168] on div "Time elapsed: 00:25 Time remaining: 00:45" at bounding box center [144, 168] width 257 height 7
drag, startPoint x: 116, startPoint y: 168, endPoint x: 76, endPoint y: 173, distance: 39.6
click at [76, 173] on div at bounding box center [76, 169] width 9 height 9
drag, startPoint x: 76, startPoint y: 173, endPoint x: 94, endPoint y: 171, distance: 17.4
click at [94, 171] on div at bounding box center [91, 169] width 9 height 9
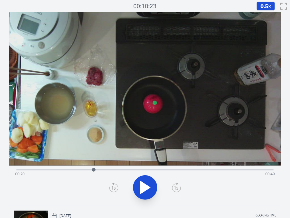
drag, startPoint x: 99, startPoint y: 166, endPoint x: 103, endPoint y: 169, distance: 5.0
click at [103, 169] on div "Time elapsed: 00:20 Time remaining: 00:49" at bounding box center [144, 168] width 257 height 7
drag, startPoint x: 103, startPoint y: 169, endPoint x: 113, endPoint y: 169, distance: 9.1
click at [113, 169] on div at bounding box center [112, 170] width 4 height 4
drag, startPoint x: 113, startPoint y: 169, endPoint x: 93, endPoint y: 169, distance: 19.8
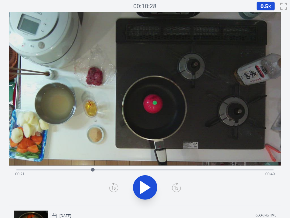
click at [93, 169] on div at bounding box center [93, 170] width 4 height 4
drag, startPoint x: 93, startPoint y: 169, endPoint x: 84, endPoint y: 169, distance: 9.1
click at [84, 169] on div at bounding box center [84, 170] width 4 height 4
drag, startPoint x: 84, startPoint y: 169, endPoint x: 78, endPoint y: 170, distance: 6.3
click at [78, 170] on div at bounding box center [78, 170] width 4 height 4
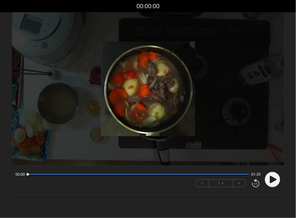
click at [269, 179] on circle at bounding box center [272, 179] width 15 height 15
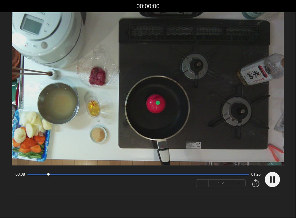
click at [109, 157] on video at bounding box center [148, 88] width 272 height 153
click at [269, 179] on circle at bounding box center [272, 179] width 15 height 15
click at [137, 144] on video at bounding box center [148, 88] width 272 height 153
click at [263, 177] on div at bounding box center [271, 179] width 18 height 21
click at [270, 177] on icon at bounding box center [273, 179] width 7 height 7
